Goal: Task Accomplishment & Management: Manage account settings

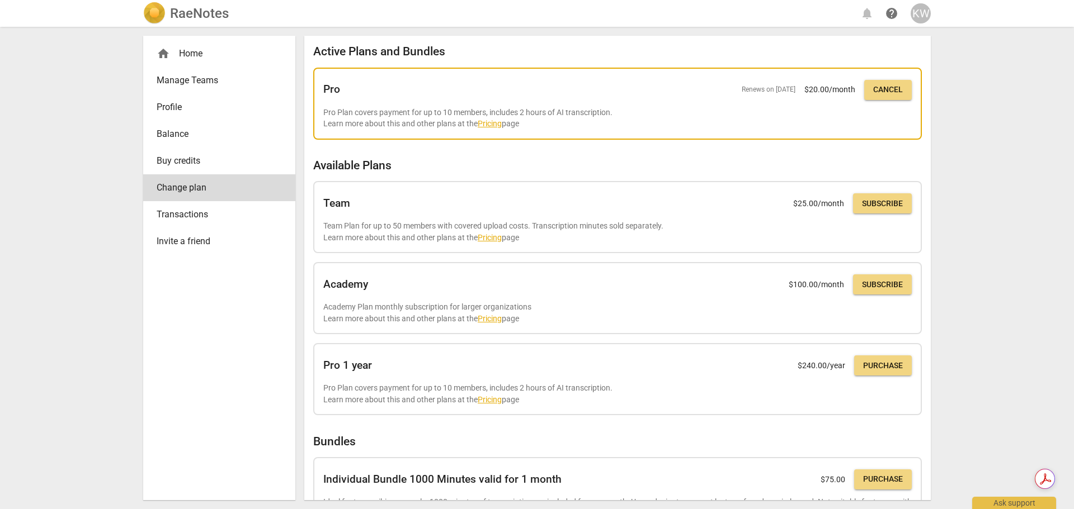
click at [407, 118] on p "Pro Plan covers payment for up to 10 members, includes 2 hours of AI transcript…" at bounding box center [617, 118] width 588 height 23
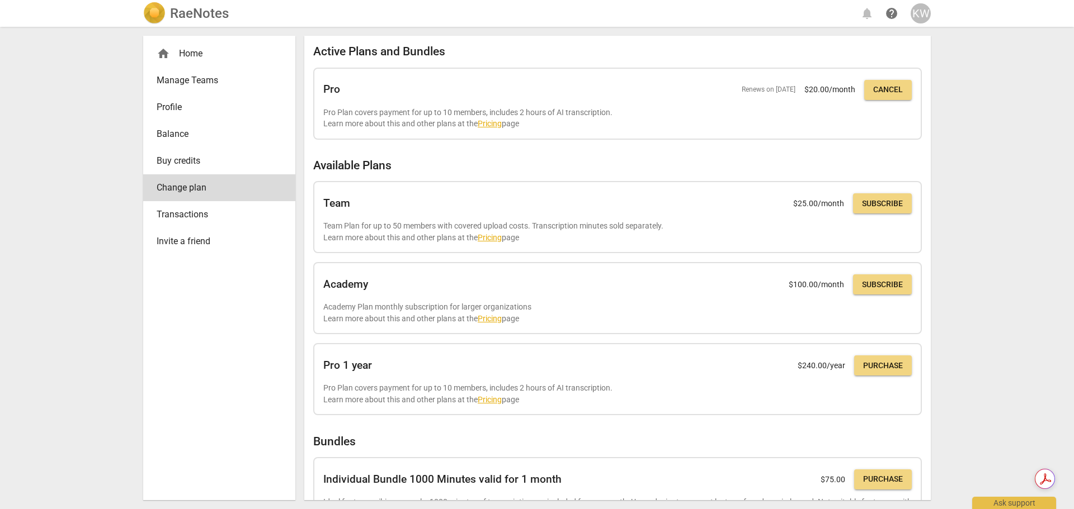
click at [188, 215] on span "Transactions" at bounding box center [215, 214] width 116 height 13
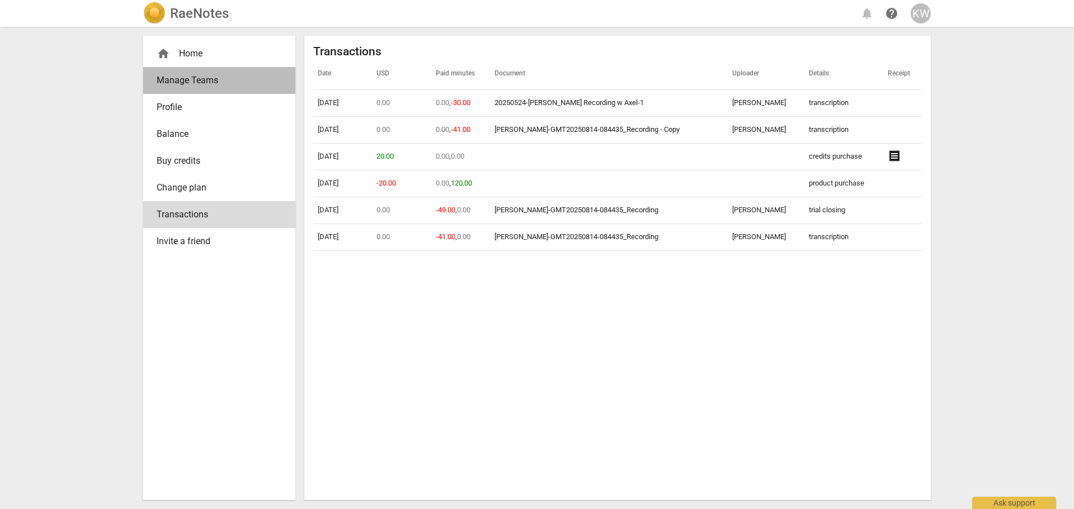
click at [211, 84] on span "Manage Teams" at bounding box center [215, 80] width 116 height 13
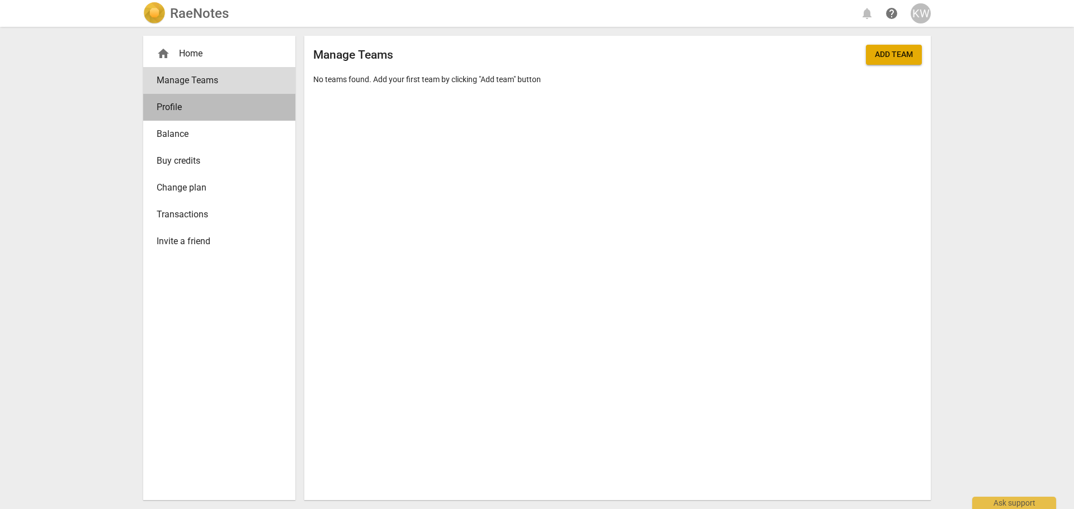
click at [183, 112] on span "Profile" at bounding box center [215, 107] width 116 height 13
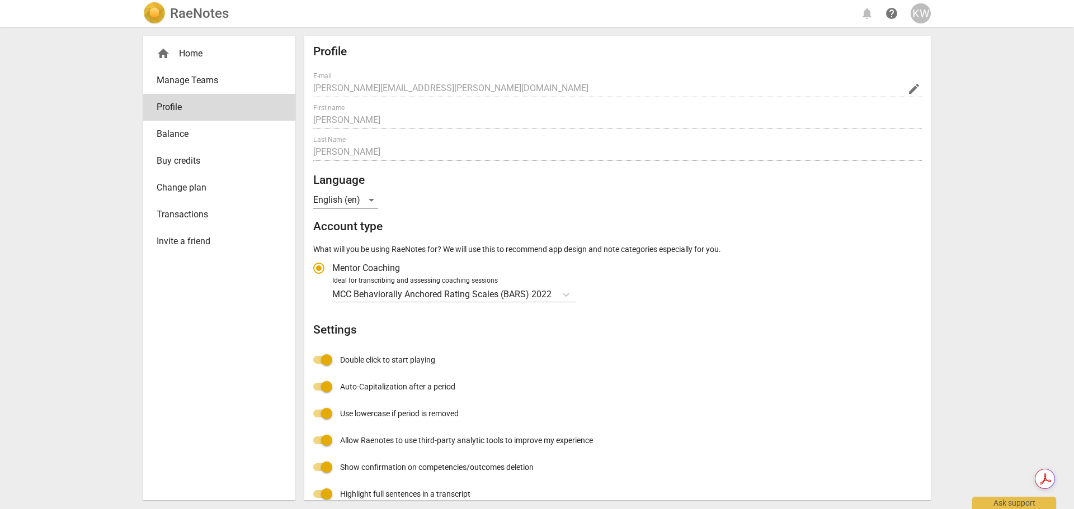
radio input "false"
click at [185, 160] on span "Buy credits" at bounding box center [215, 160] width 116 height 13
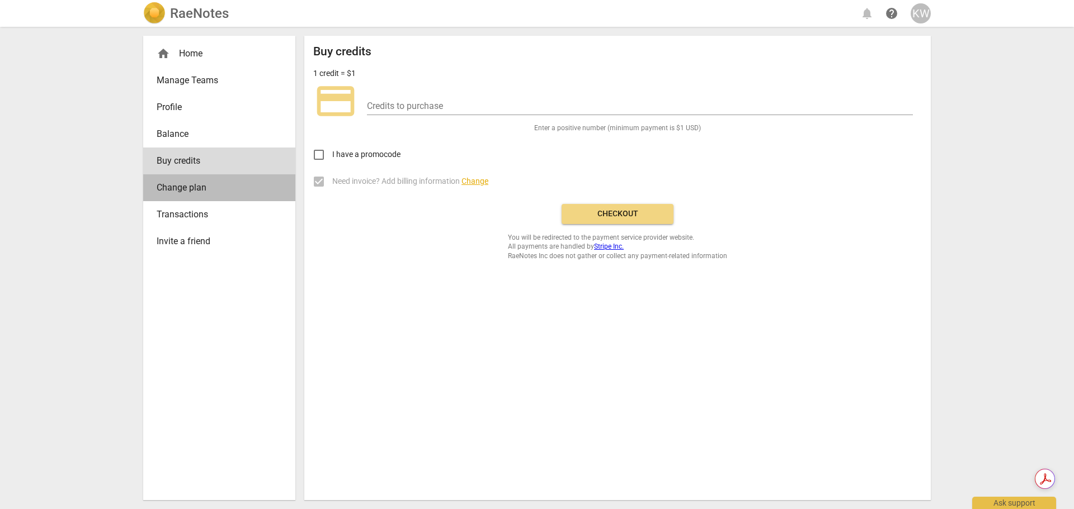
click at [183, 187] on span "Change plan" at bounding box center [215, 187] width 116 height 13
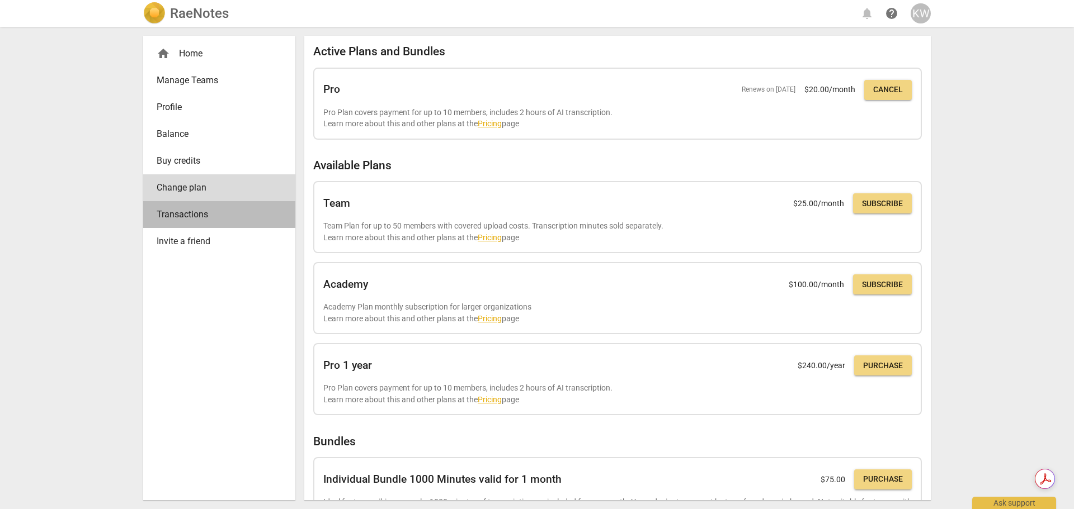
click at [182, 213] on span "Transactions" at bounding box center [215, 214] width 116 height 13
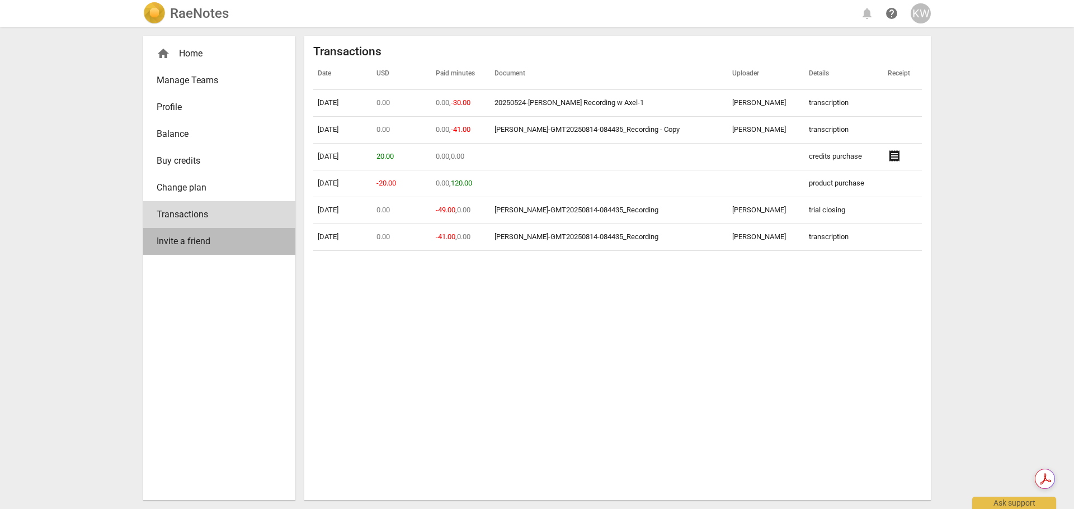
click at [181, 239] on span "Invite a friend" at bounding box center [215, 241] width 116 height 13
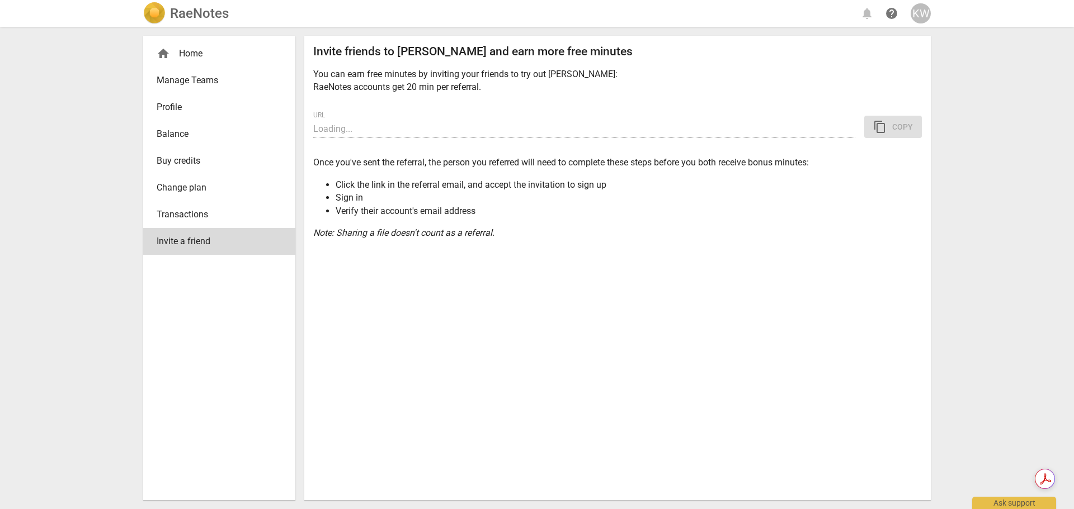
type input "https://app.raenotes.com/invitation/gAAAAABopuG5knBSh0ZzzGTD63iK9XxXeEk0pSgXX4Q…"
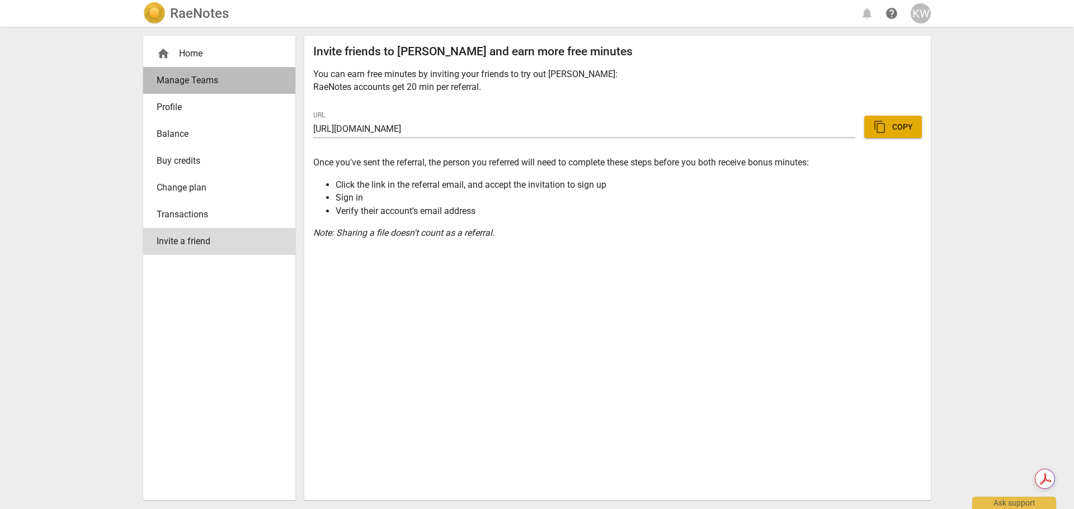
click at [181, 79] on span "Manage Teams" at bounding box center [215, 80] width 116 height 13
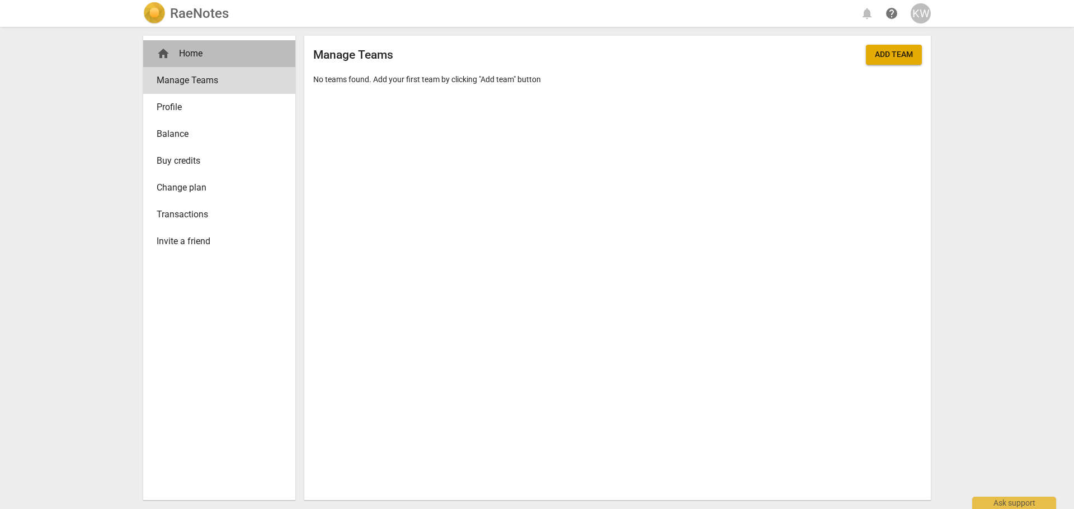
click at [185, 49] on div "home Home" at bounding box center [215, 53] width 116 height 13
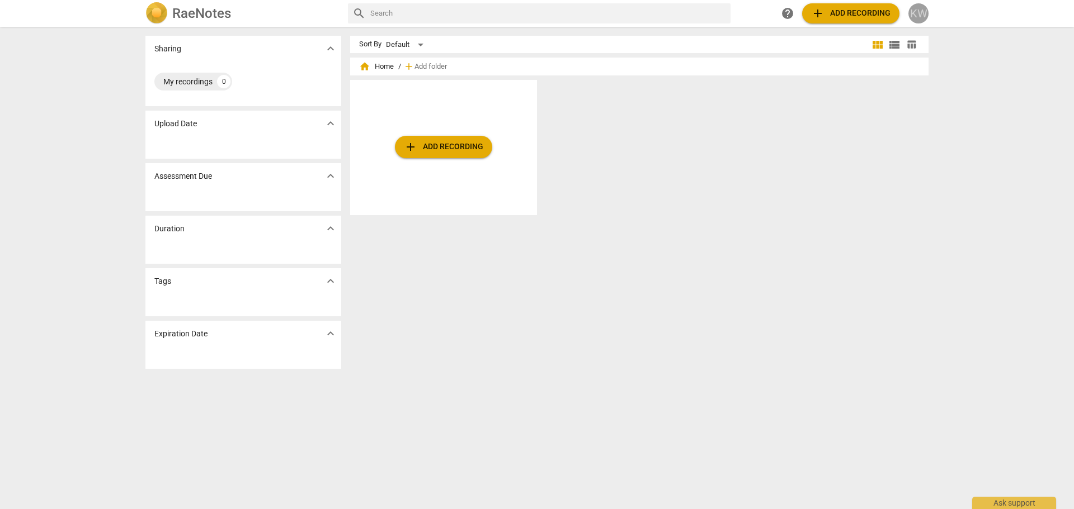
click at [917, 17] on div "KW" at bounding box center [918, 13] width 20 height 20
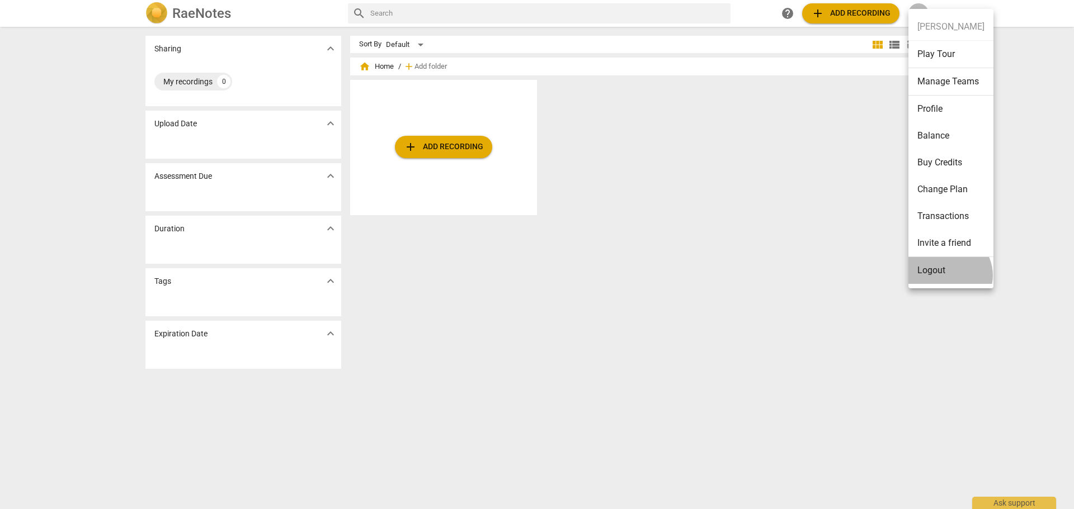
click at [946, 276] on li "Logout" at bounding box center [950, 270] width 85 height 27
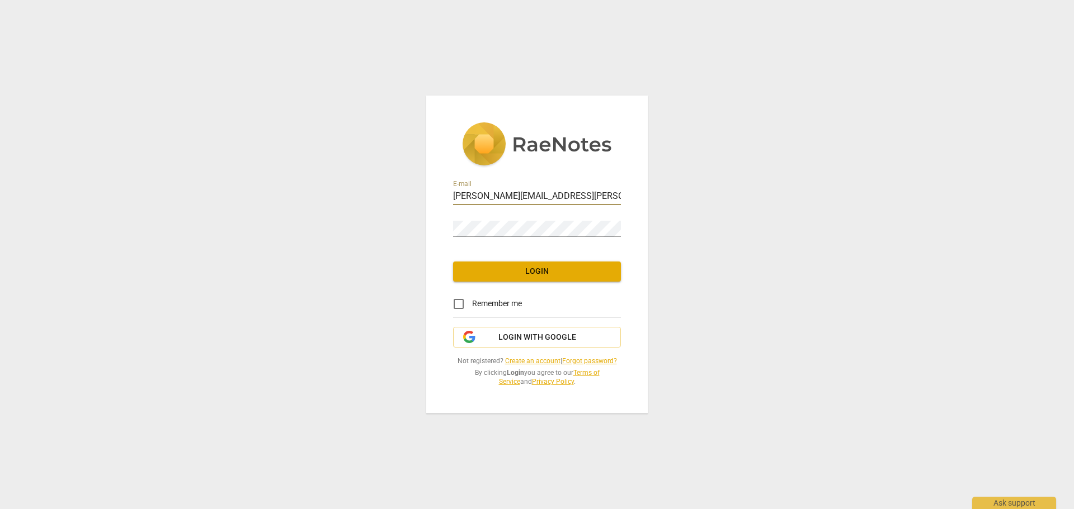
type input "[PERSON_NAME][EMAIL_ADDRESS][PERSON_NAME][DOMAIN_NAME]"
click at [462, 308] on input "Remember me" at bounding box center [458, 304] width 27 height 27
checkbox input "true"
click at [490, 275] on span "Login" at bounding box center [537, 271] width 150 height 11
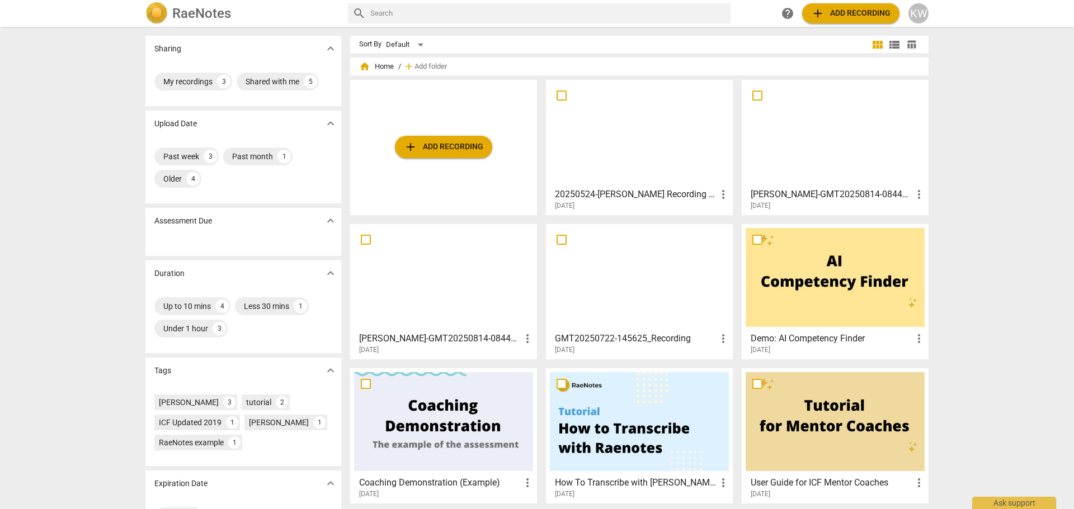
click at [880, 141] on div at bounding box center [834, 133] width 179 height 99
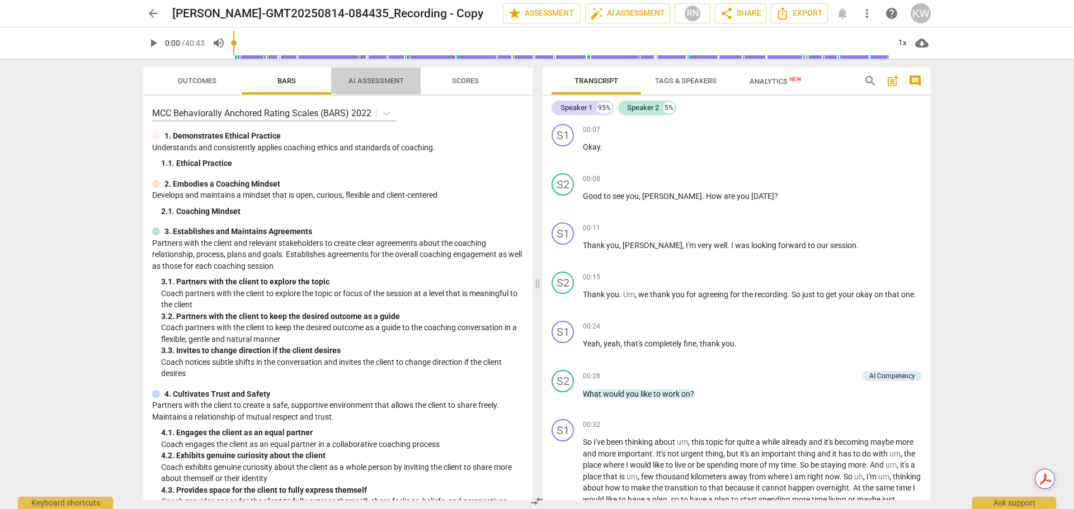
click at [380, 77] on span "AI Assessment" at bounding box center [375, 81] width 55 height 8
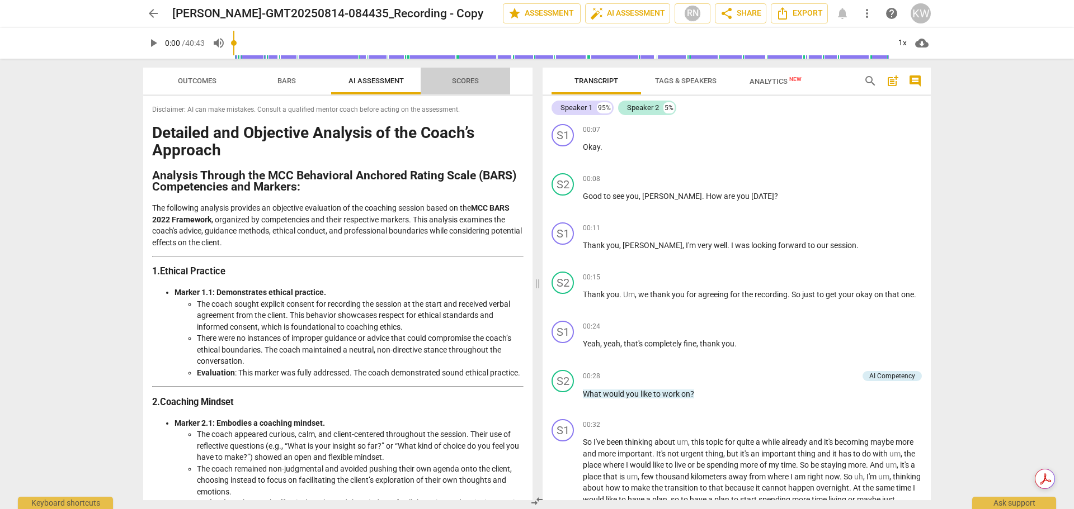
click at [477, 78] on span "Scores" at bounding box center [465, 81] width 27 height 8
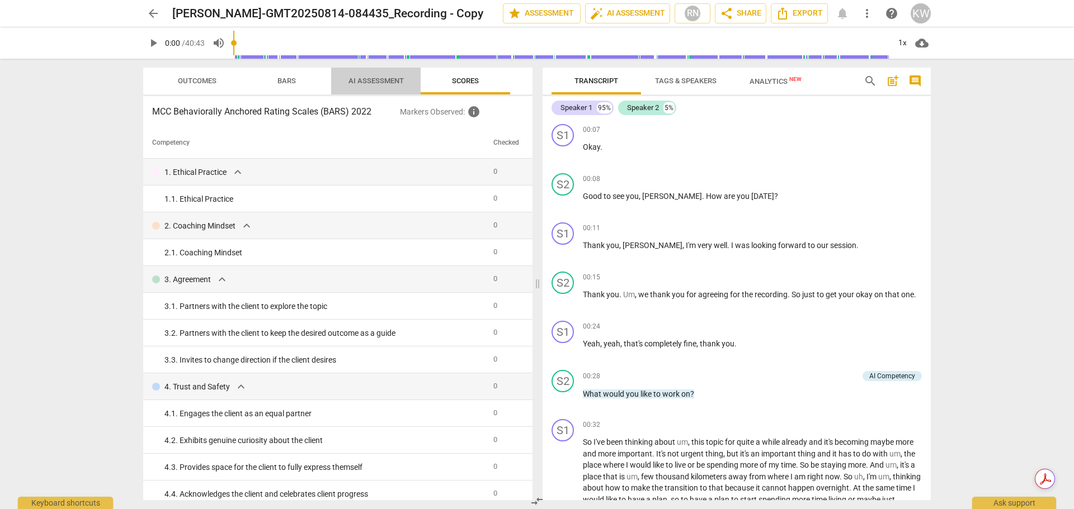
click at [380, 81] on span "AI Assessment" at bounding box center [375, 81] width 55 height 8
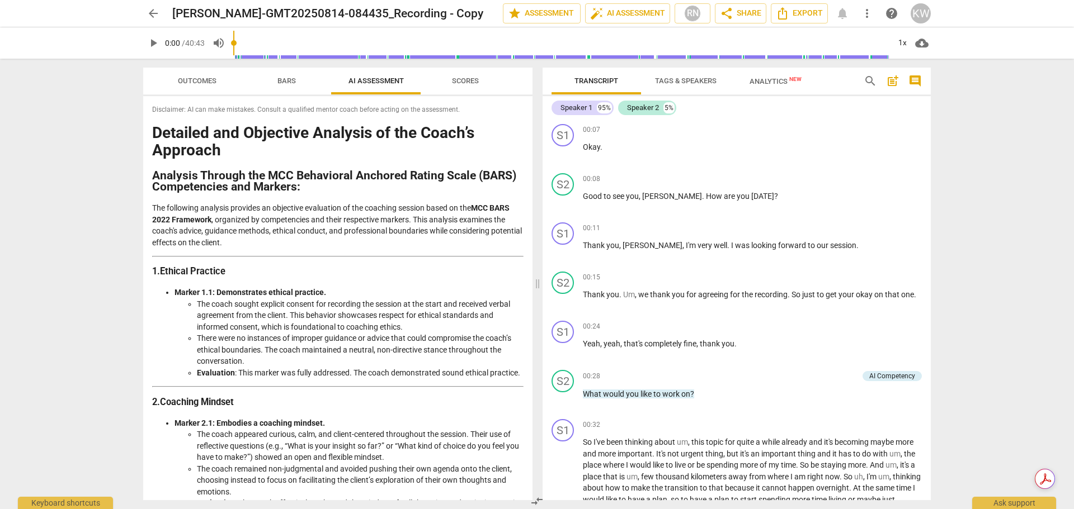
click at [152, 11] on span "arrow_back" at bounding box center [153, 13] width 13 height 13
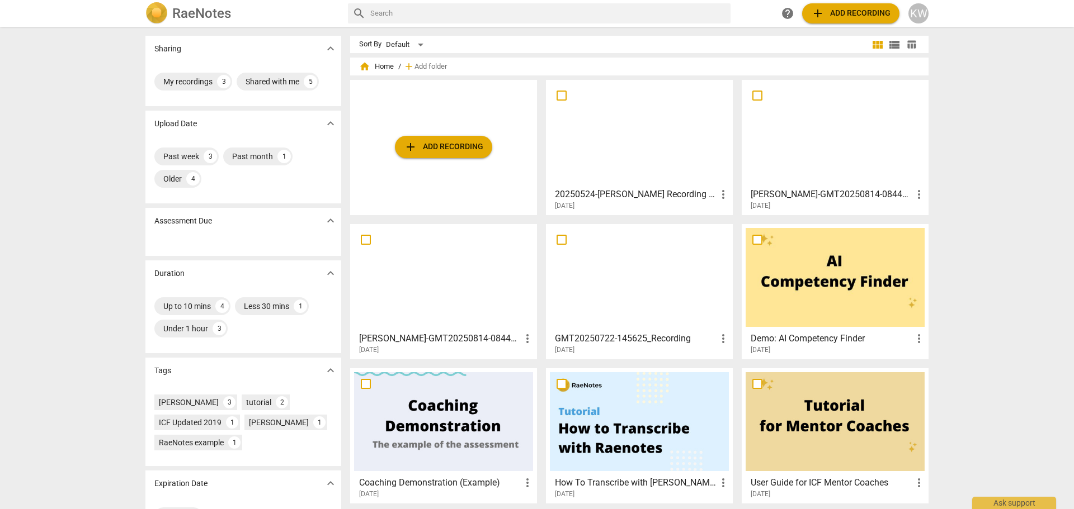
click at [609, 262] on div at bounding box center [639, 277] width 179 height 99
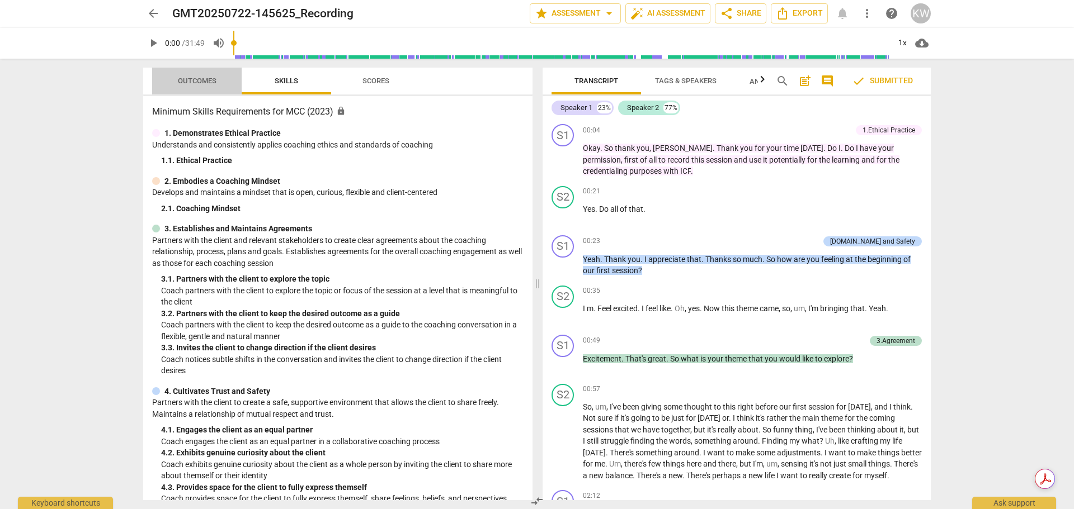
click at [197, 86] on span "Outcomes" at bounding box center [196, 81] width 65 height 15
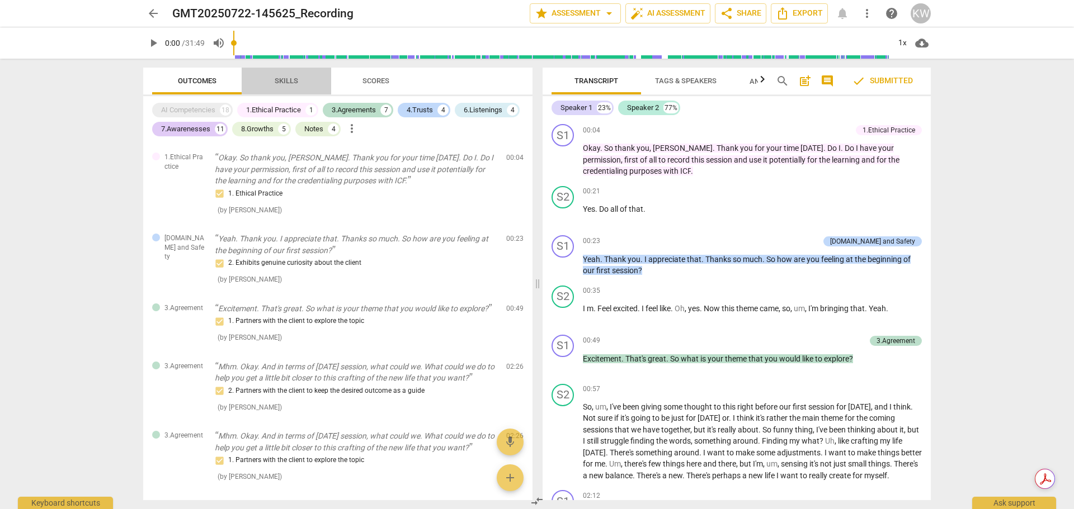
click at [289, 79] on span "Skills" at bounding box center [286, 81] width 23 height 8
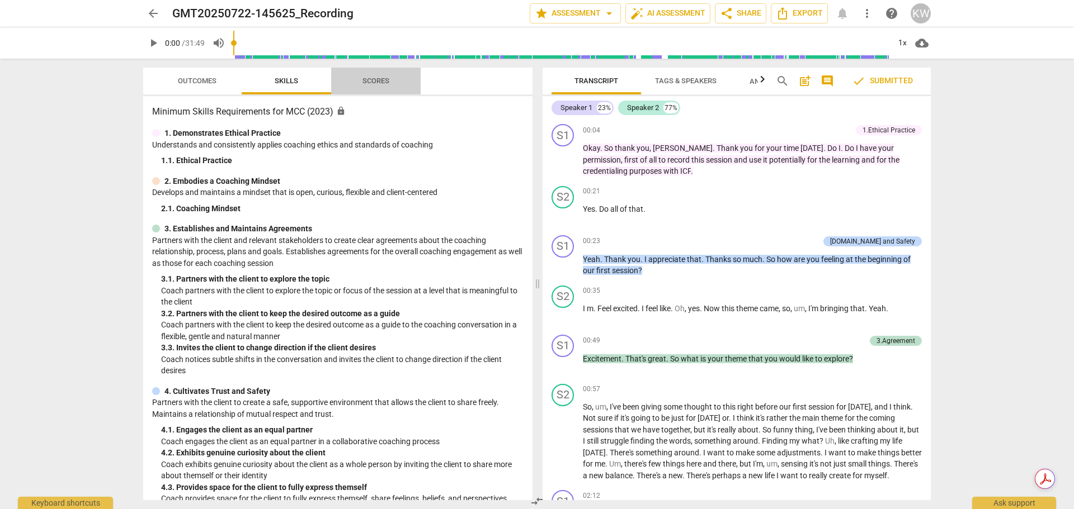
click at [378, 81] on span "Scores" at bounding box center [375, 81] width 27 height 8
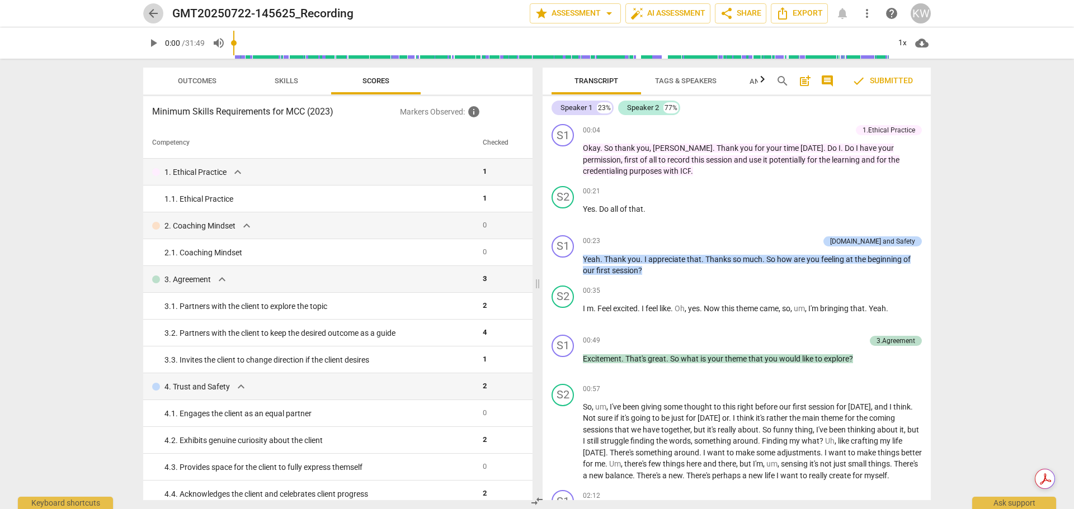
click at [147, 18] on span "arrow_back" at bounding box center [153, 13] width 13 height 13
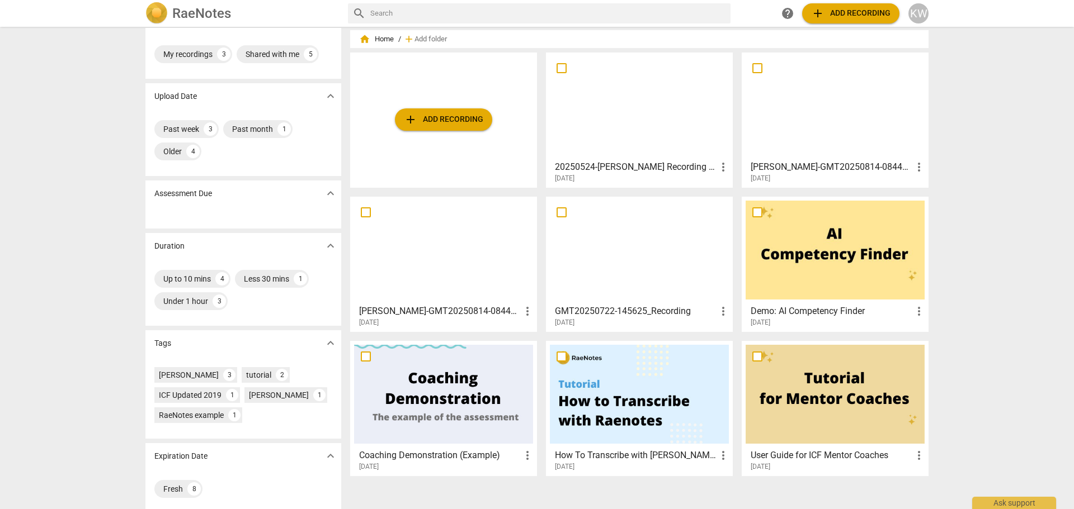
scroll to position [36, 0]
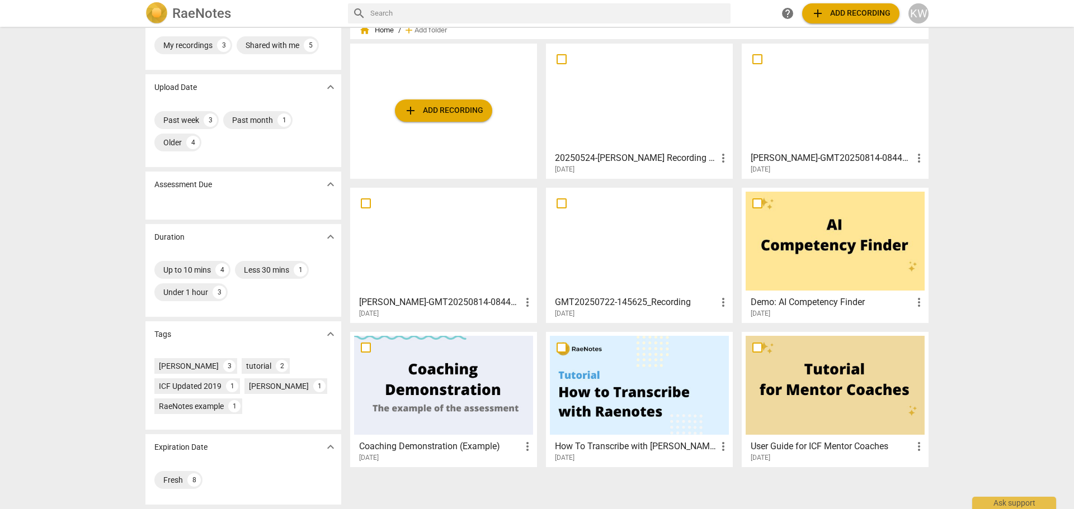
click at [825, 119] on div at bounding box center [834, 97] width 179 height 99
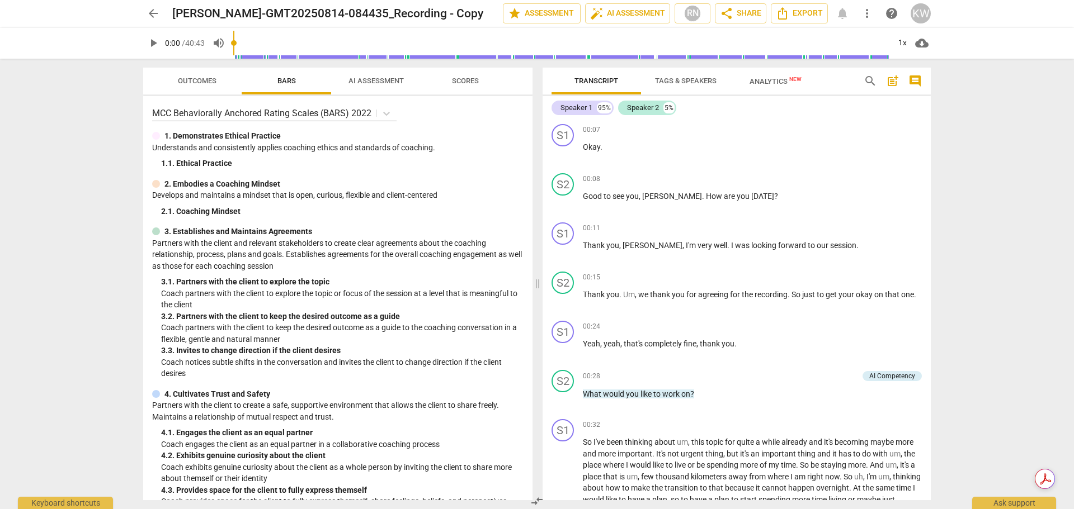
click at [696, 86] on span "Tags & Speakers" at bounding box center [685, 81] width 88 height 15
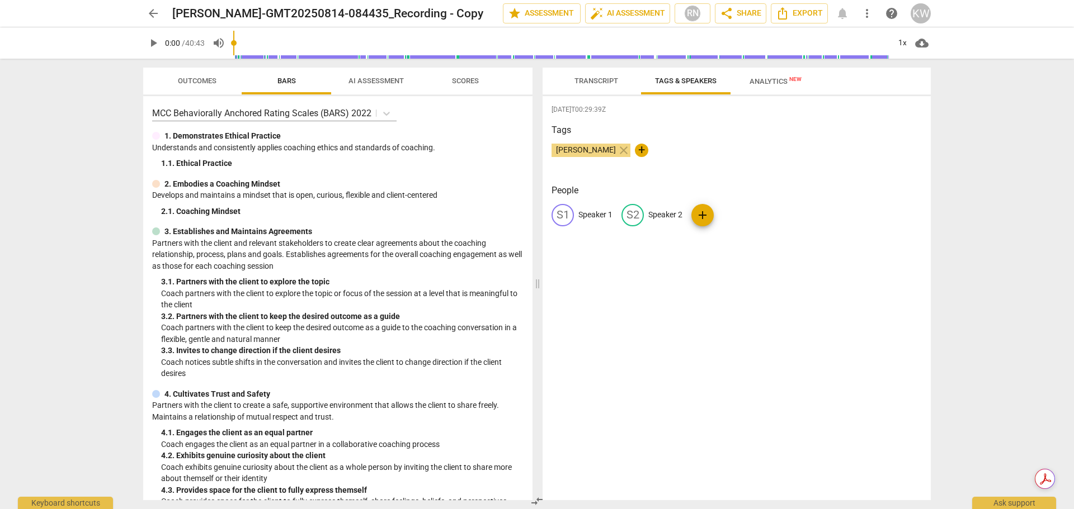
click at [592, 75] on span "Transcript" at bounding box center [596, 81] width 70 height 15
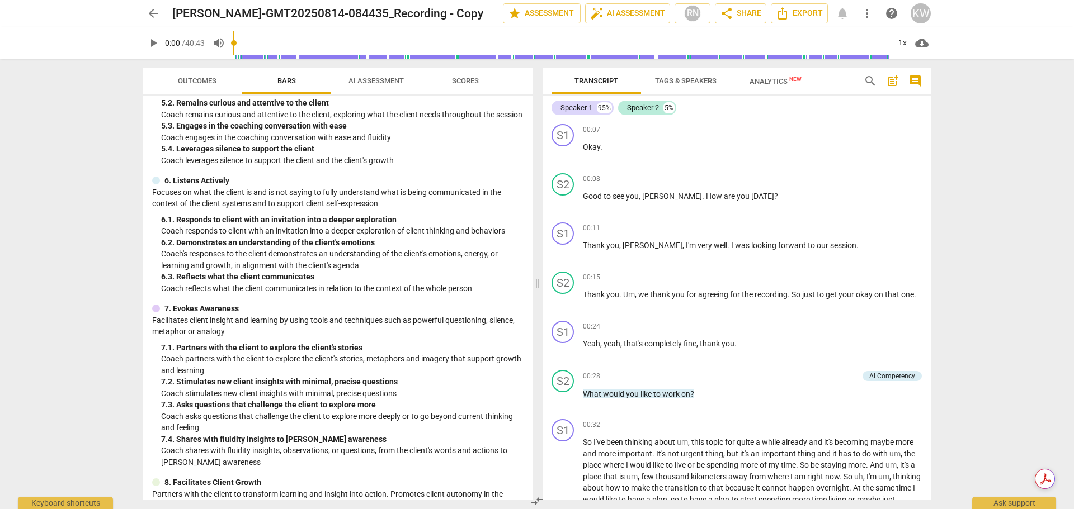
scroll to position [748, 0]
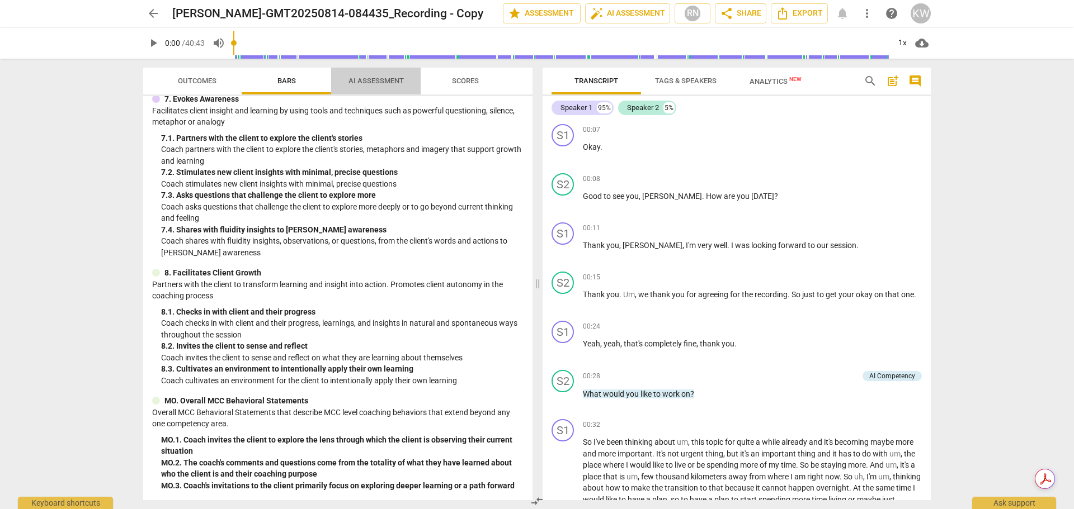
click at [375, 81] on span "AI Assessment" at bounding box center [375, 81] width 55 height 8
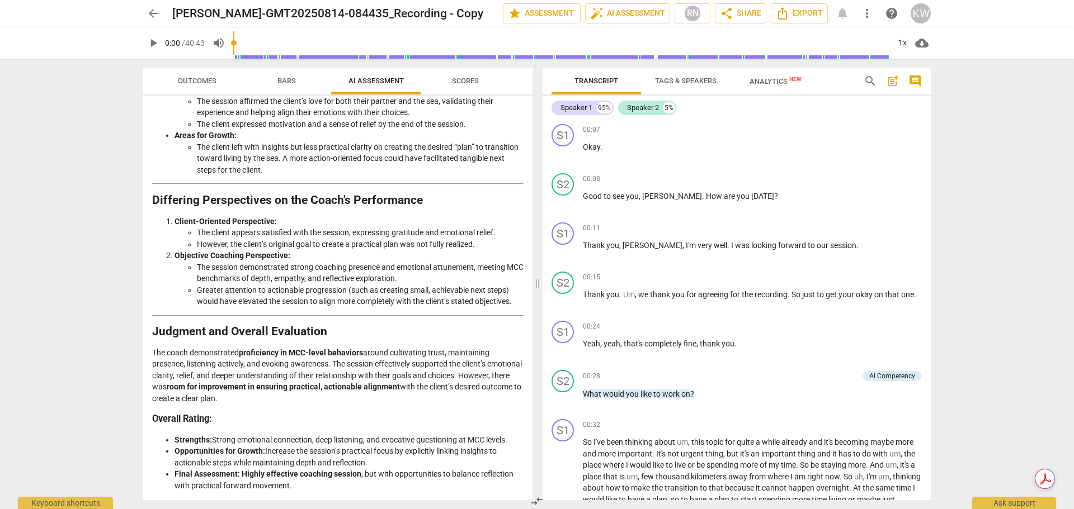
scroll to position [1209, 0]
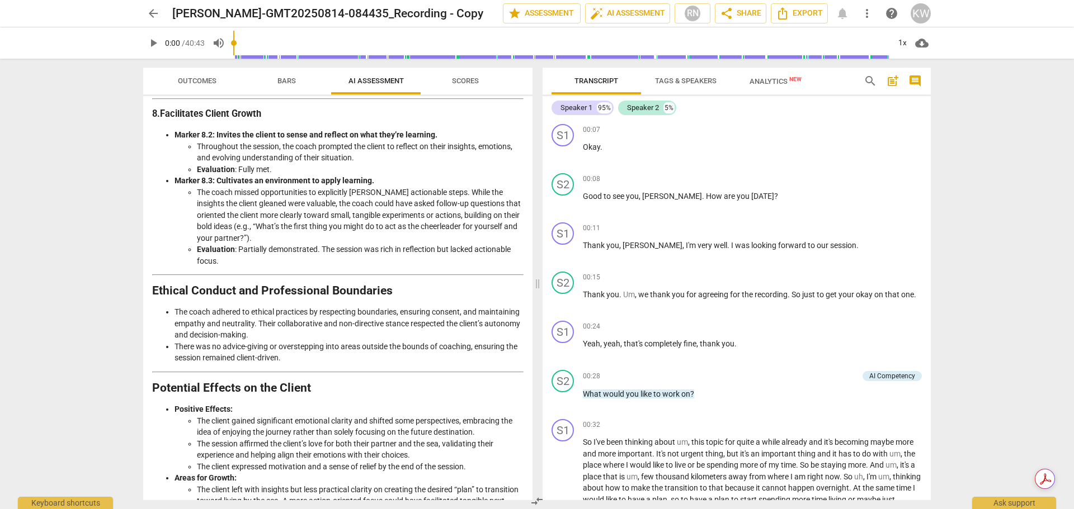
click at [39, 151] on div "arrow_back [PERSON_NAME]-GMT20250814-084435_Recording - Copy edit star Assessme…" at bounding box center [537, 254] width 1074 height 509
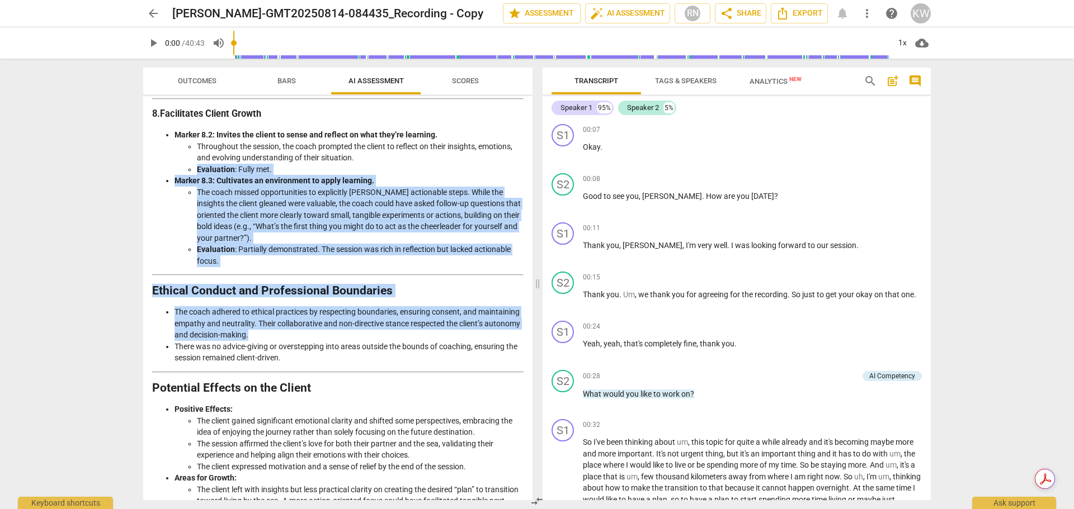
drag, startPoint x: 527, startPoint y: 366, endPoint x: 523, endPoint y: 187, distance: 178.5
click at [523, 187] on div "Disclaimer: AI can make mistakes. Consult a qualified mentor coach before actin…" at bounding box center [337, 298] width 389 height 404
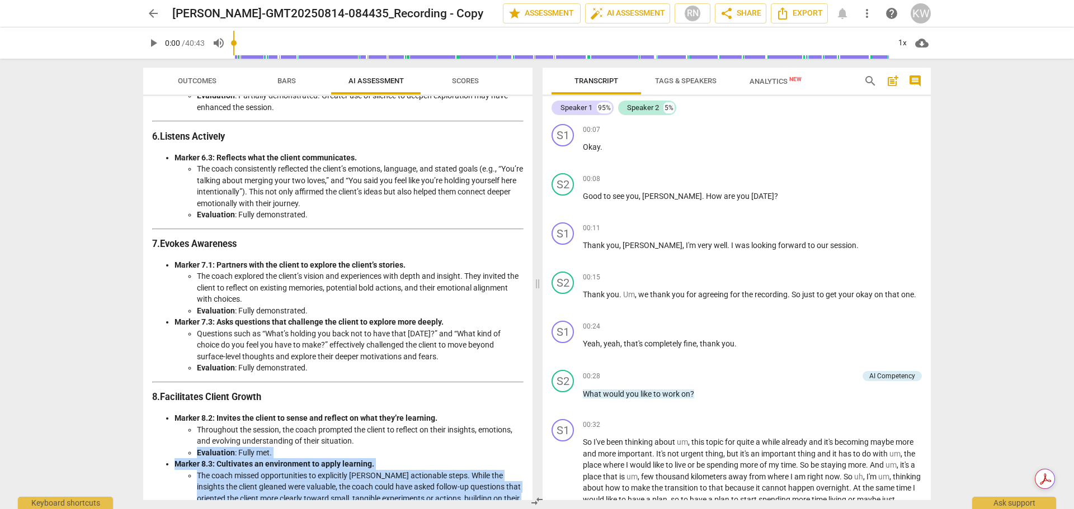
scroll to position [0, 0]
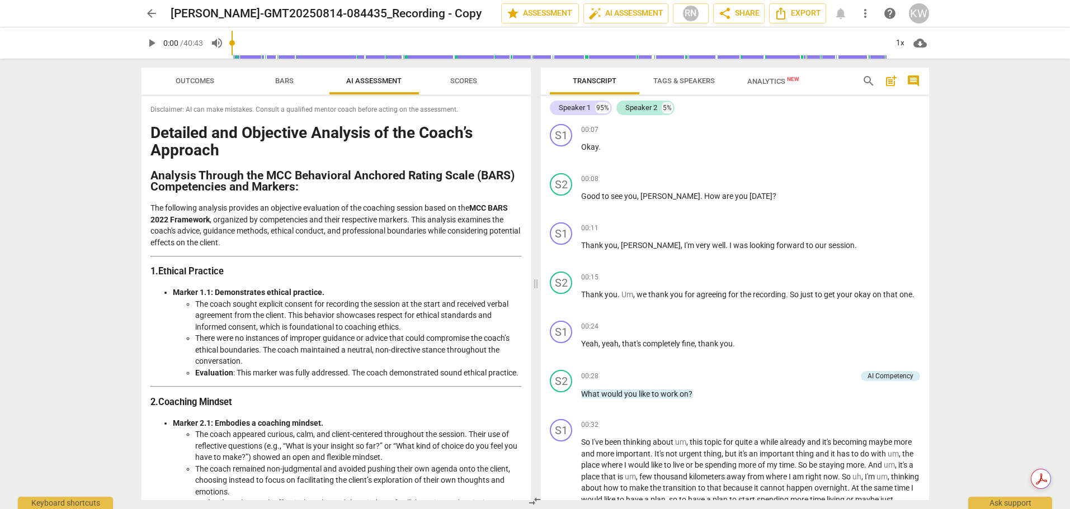
click at [1041, 168] on div "arrow_back [PERSON_NAME]-GMT20250814-084435_Recording - Copy edit star Assessme…" at bounding box center [535, 254] width 1070 height 509
